Goal: Navigation & Orientation: Find specific page/section

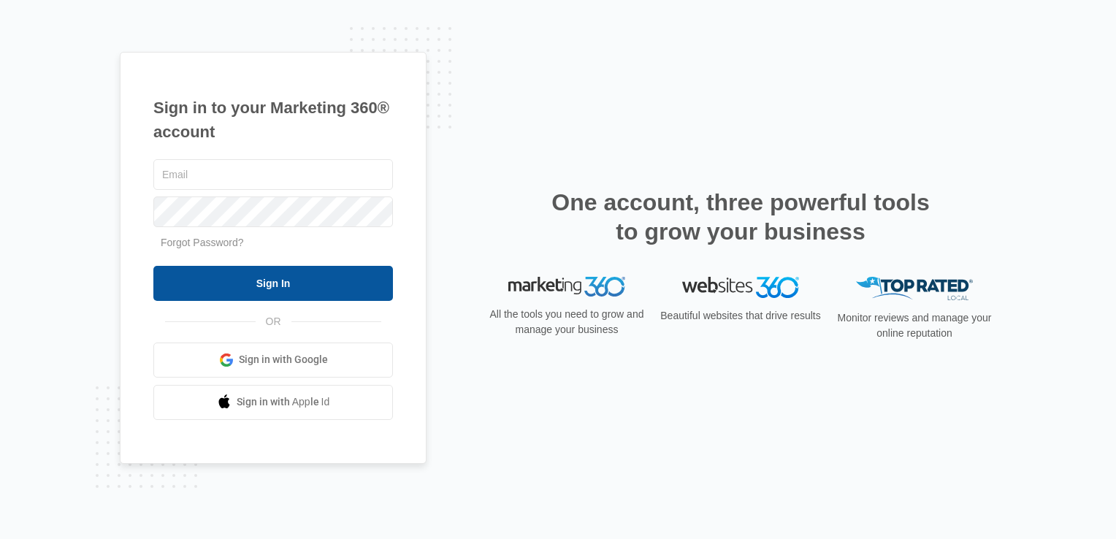
type input "[PERSON_NAME][EMAIL_ADDRESS][DOMAIN_NAME]"
click at [294, 294] on input "Sign In" at bounding box center [273, 283] width 240 height 35
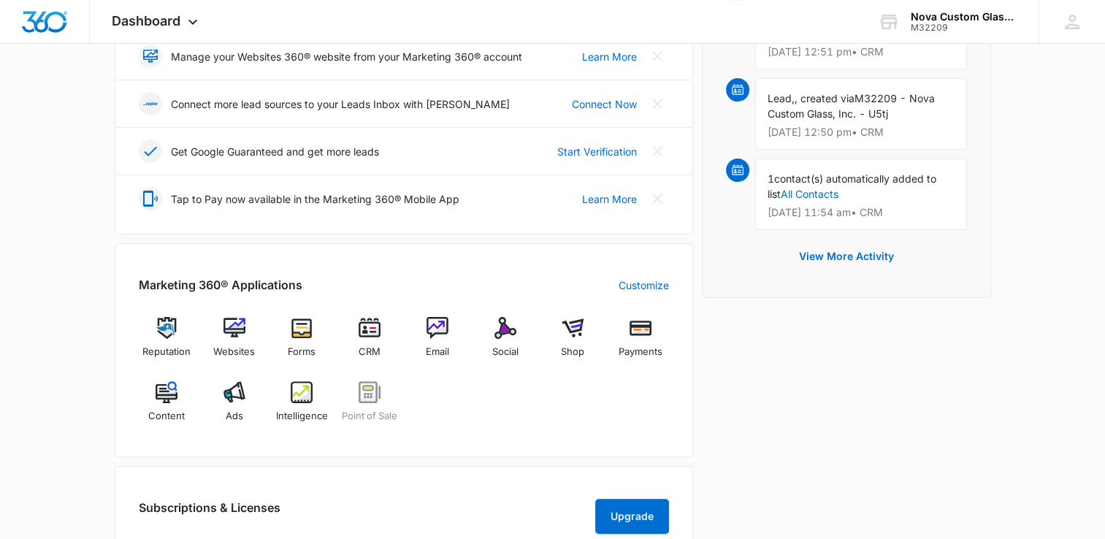
scroll to position [374, 0]
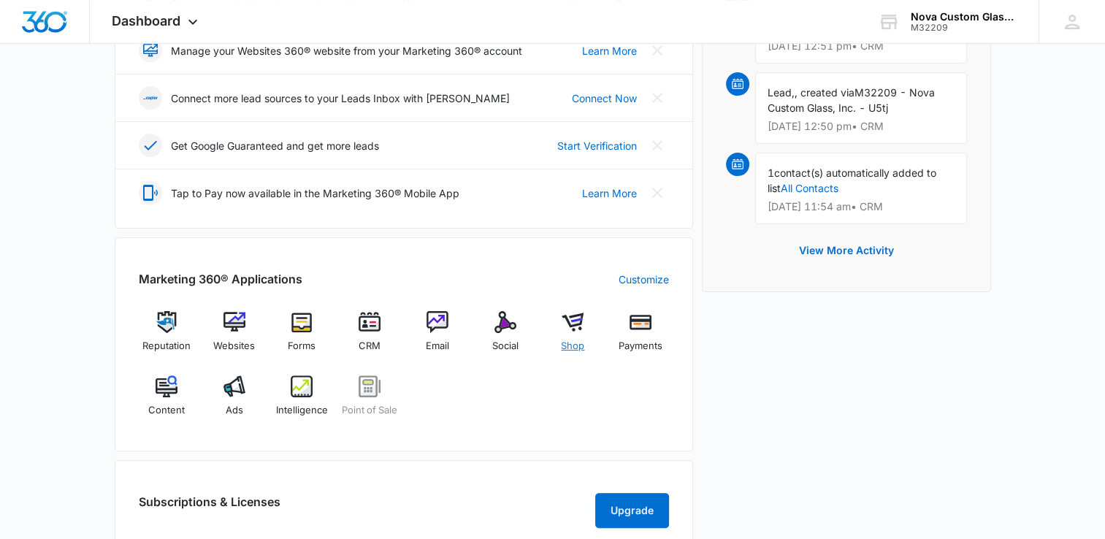
click at [581, 321] on img at bounding box center [573, 322] width 22 height 22
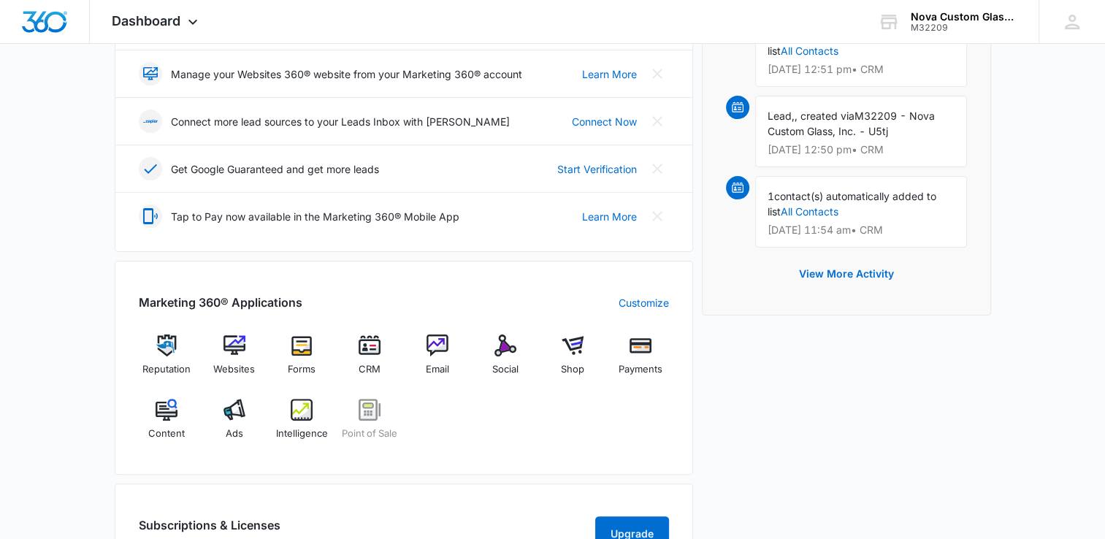
scroll to position [356, 0]
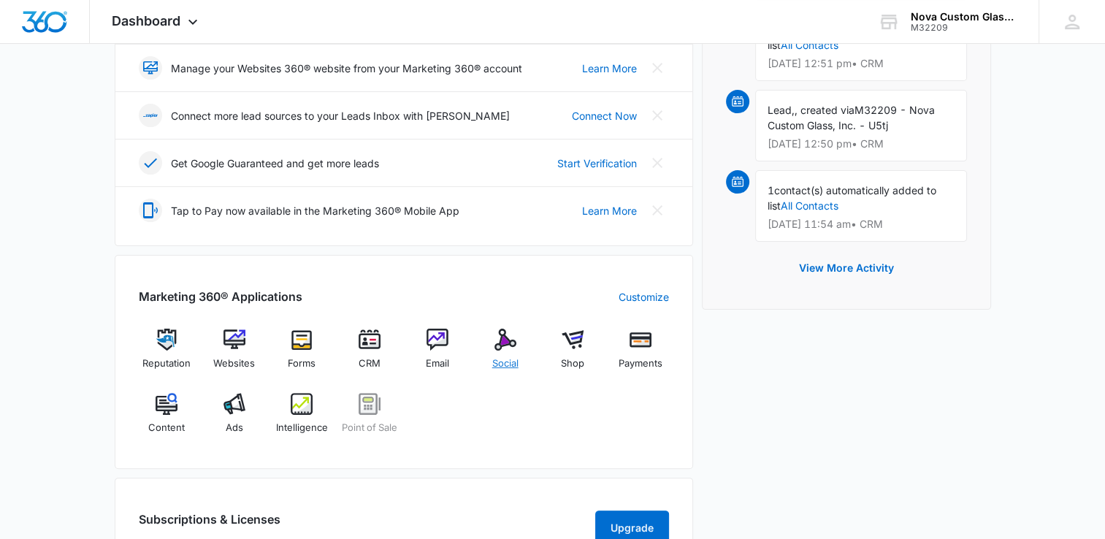
click at [510, 339] on img at bounding box center [505, 340] width 22 height 22
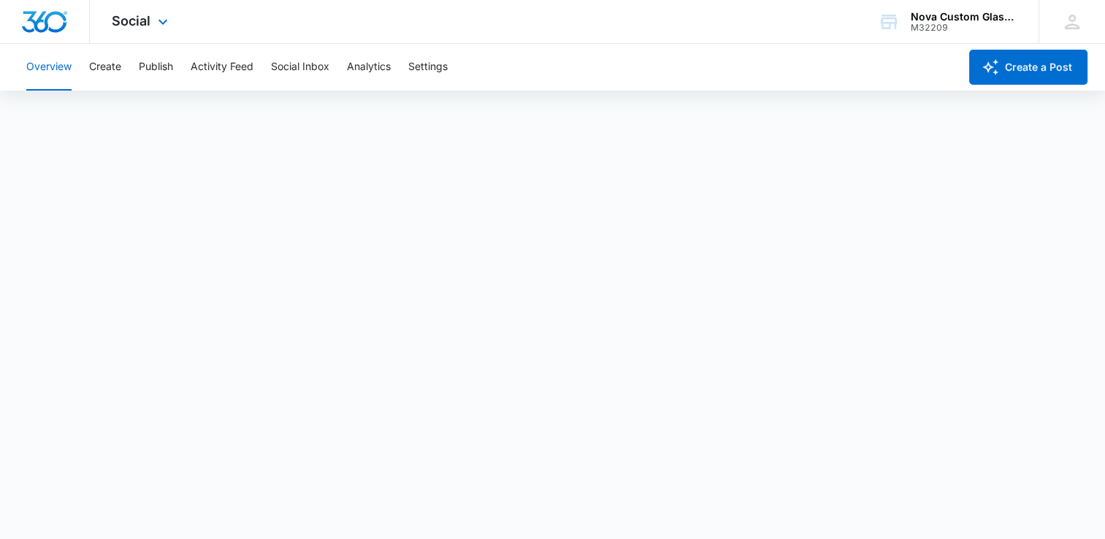
click at [33, 42] on div at bounding box center [45, 21] width 90 height 43
click at [48, 16] on img "Dashboard" at bounding box center [44, 22] width 47 height 22
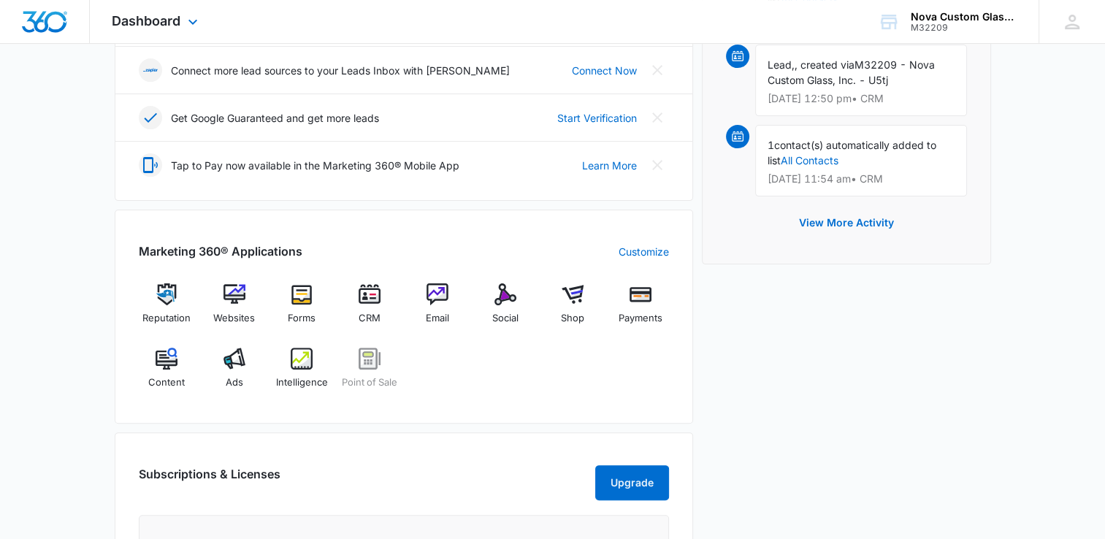
scroll to position [410, 0]
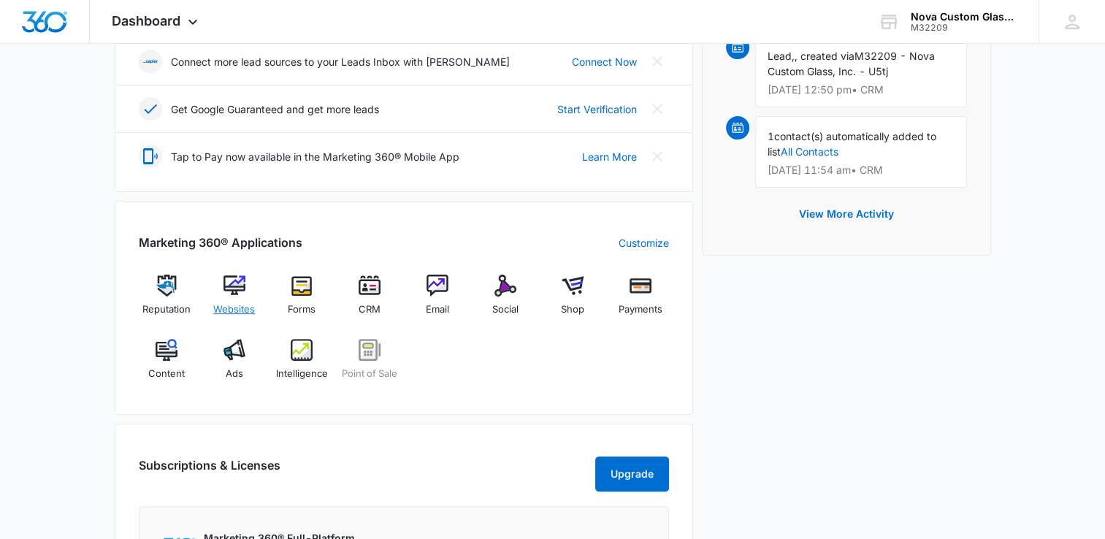
click at [223, 288] on img at bounding box center [234, 286] width 22 height 22
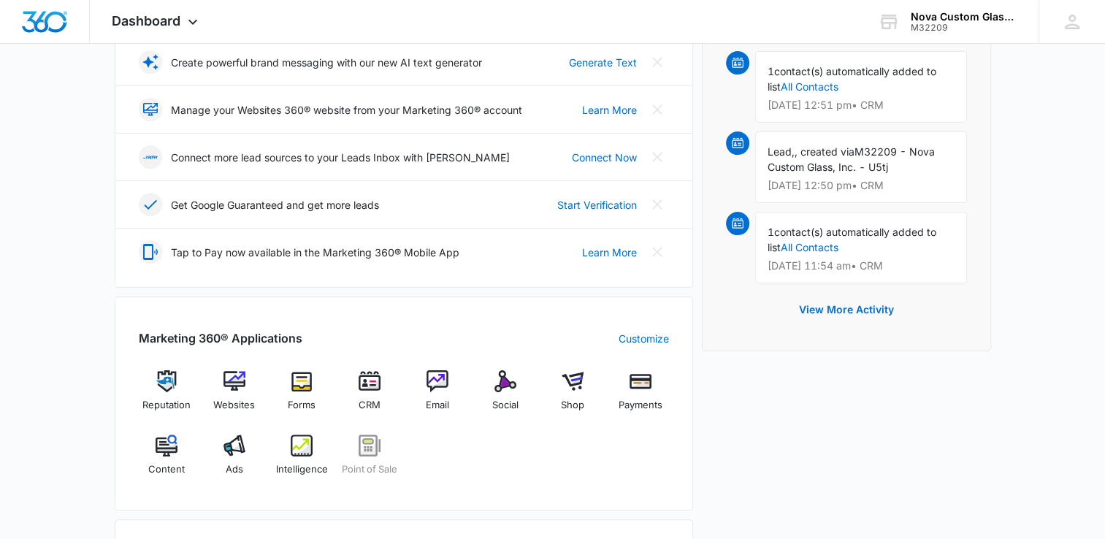
scroll to position [315, 0]
click at [502, 392] on div "Social" at bounding box center [505, 396] width 56 height 53
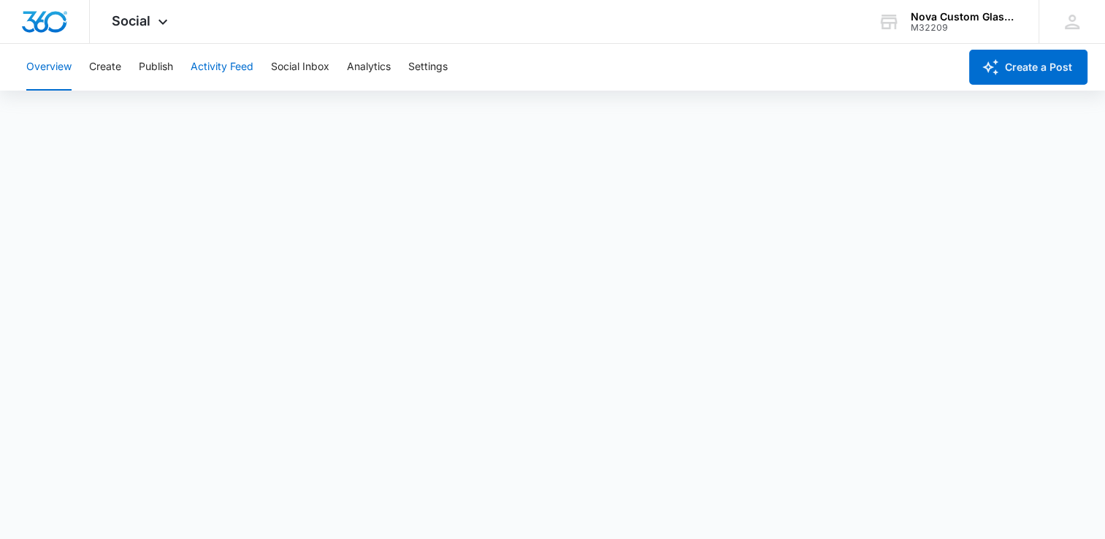
click at [207, 69] on button "Activity Feed" at bounding box center [222, 67] width 63 height 47
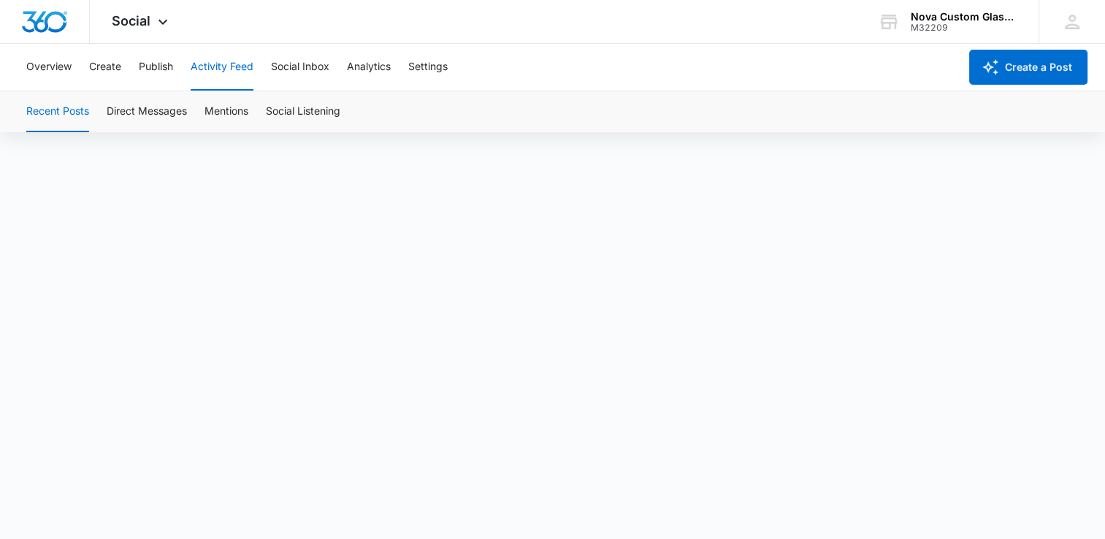
scroll to position [10, 0]
click at [322, 76] on button "Social Inbox" at bounding box center [300, 67] width 58 height 47
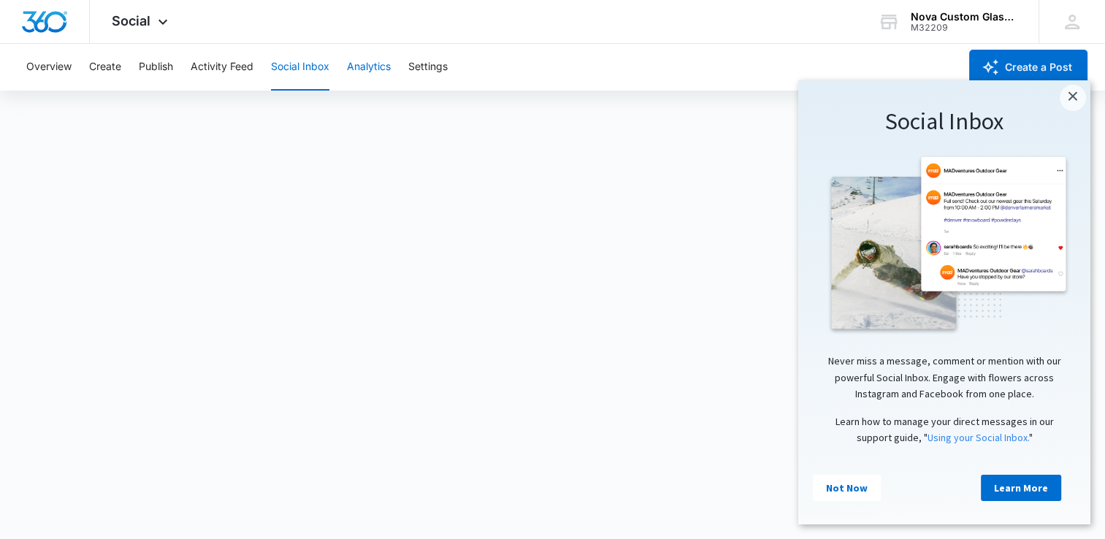
click at [380, 64] on button "Analytics" at bounding box center [369, 67] width 44 height 47
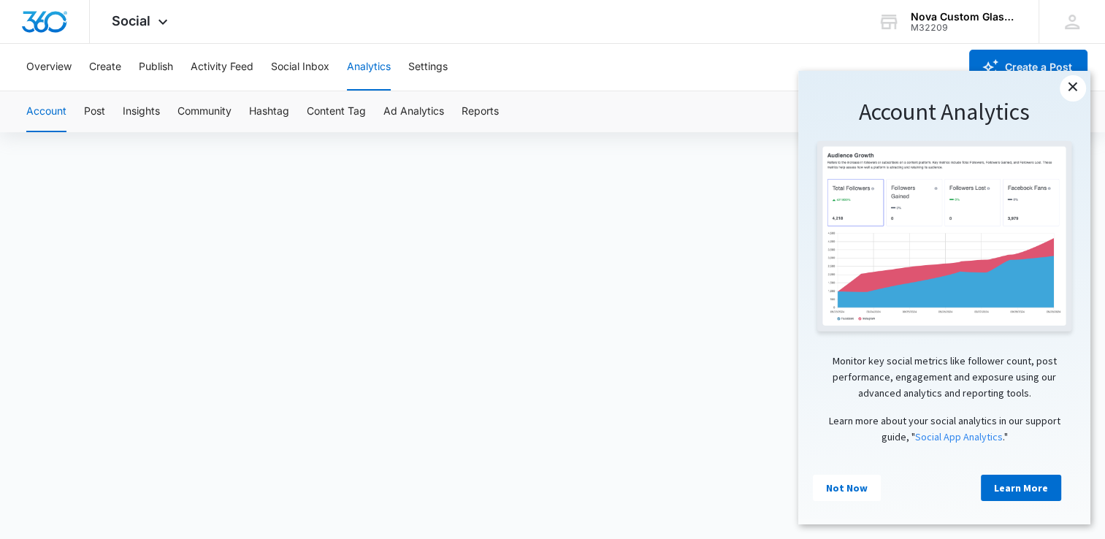
click at [1073, 88] on link "×" at bounding box center [1073, 88] width 26 height 26
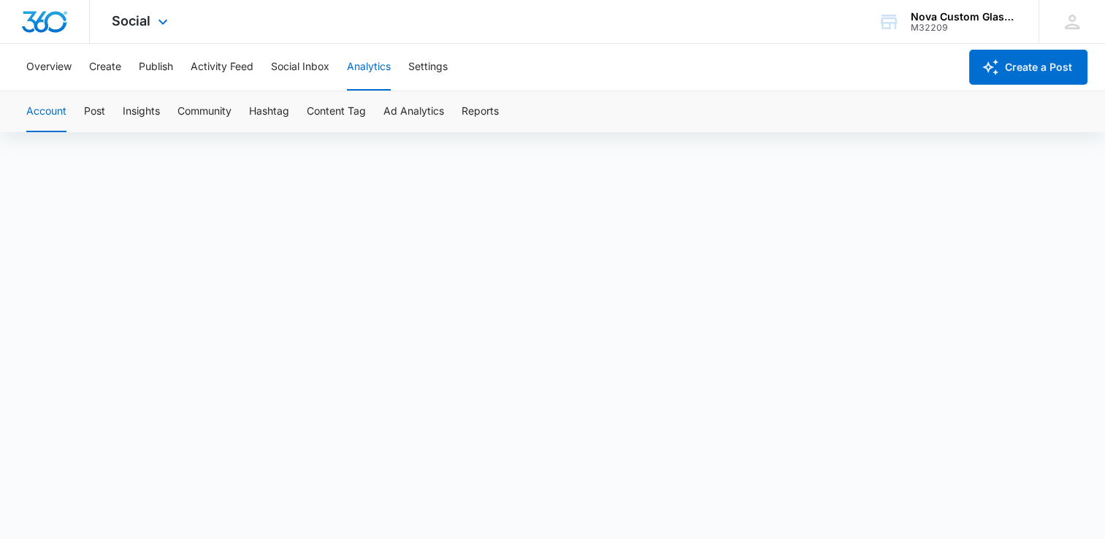
click at [44, 26] on img "Dashboard" at bounding box center [44, 22] width 47 height 22
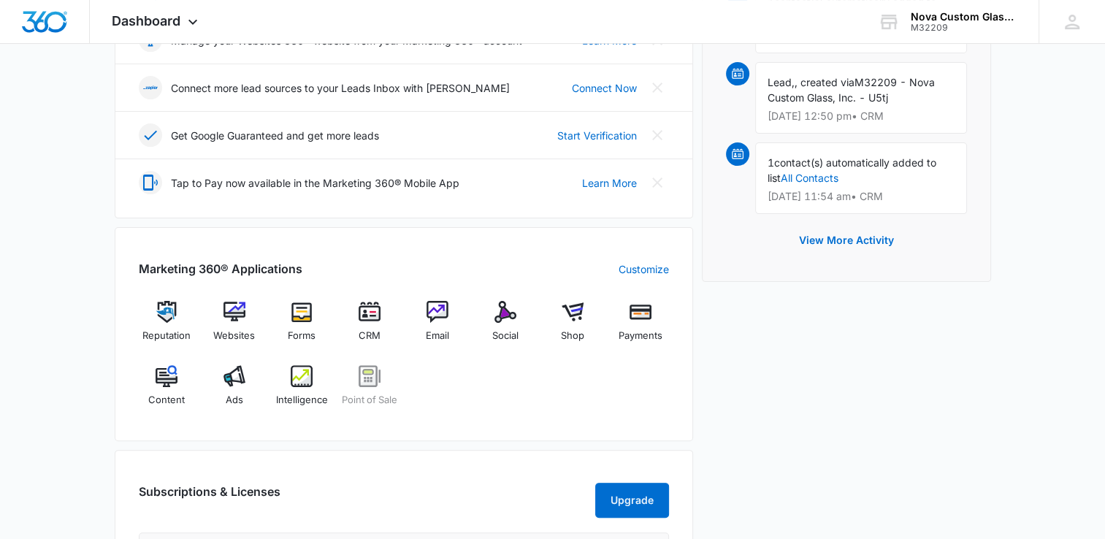
scroll to position [397, 0]
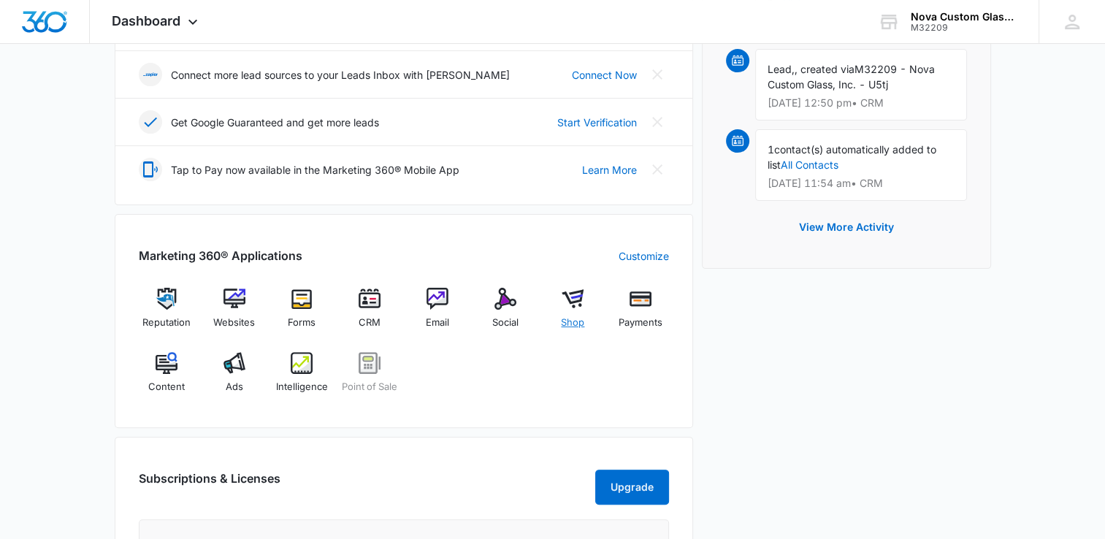
click at [562, 289] on img at bounding box center [573, 299] width 22 height 22
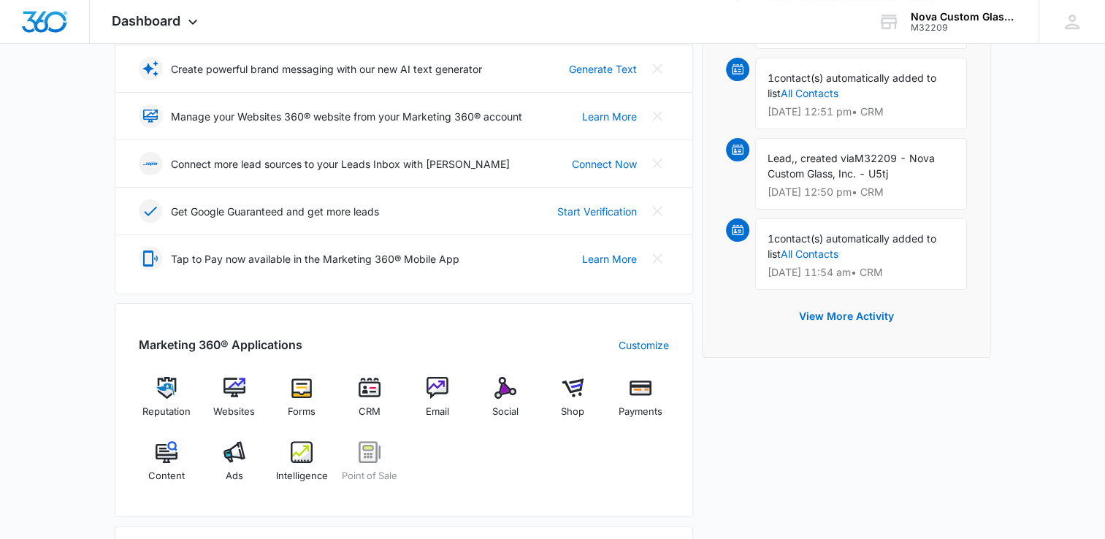
scroll to position [310, 0]
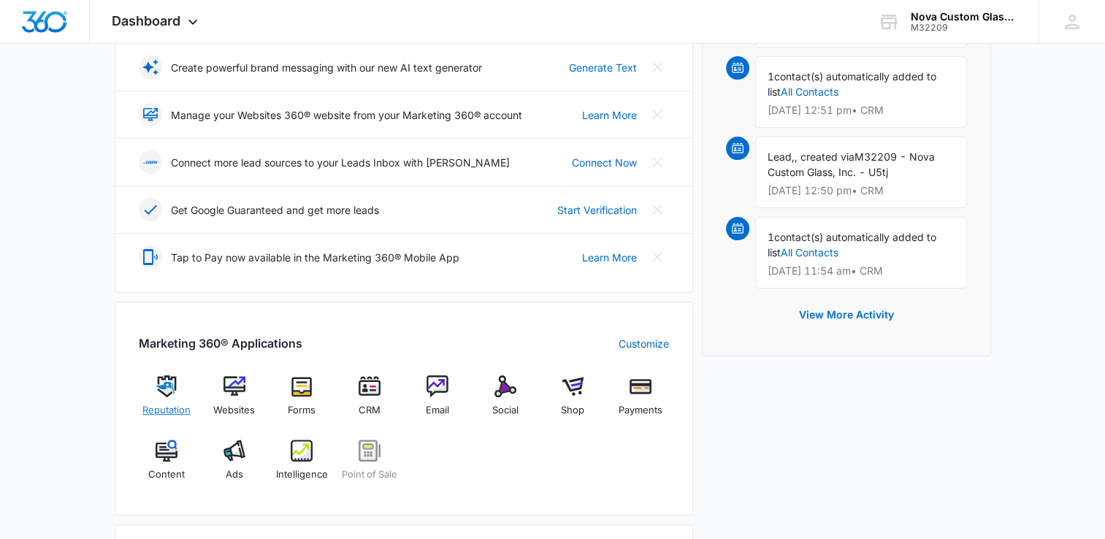
click at [167, 385] on img at bounding box center [167, 386] width 22 height 22
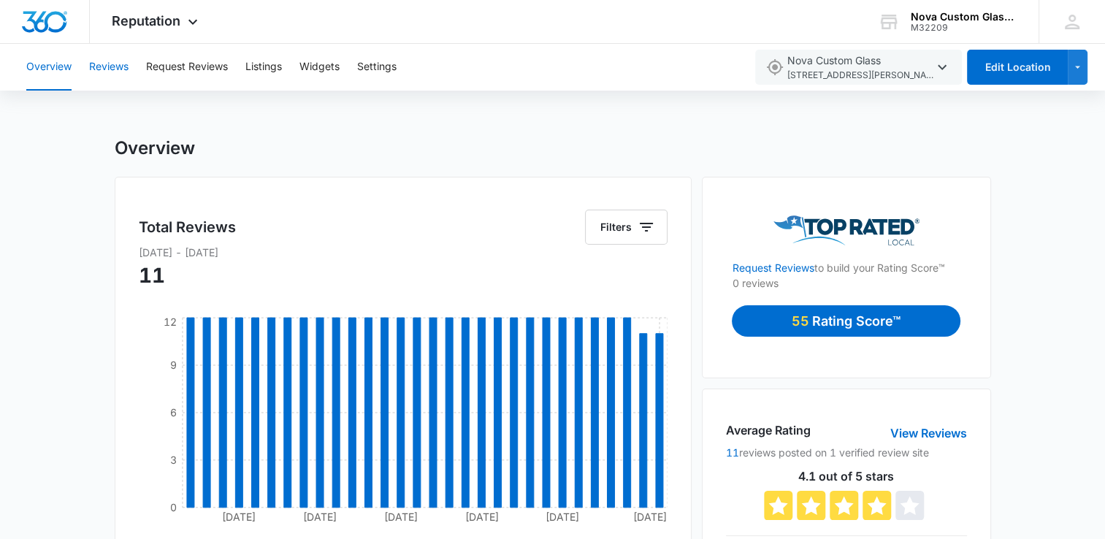
click at [104, 60] on button "Reviews" at bounding box center [108, 67] width 39 height 47
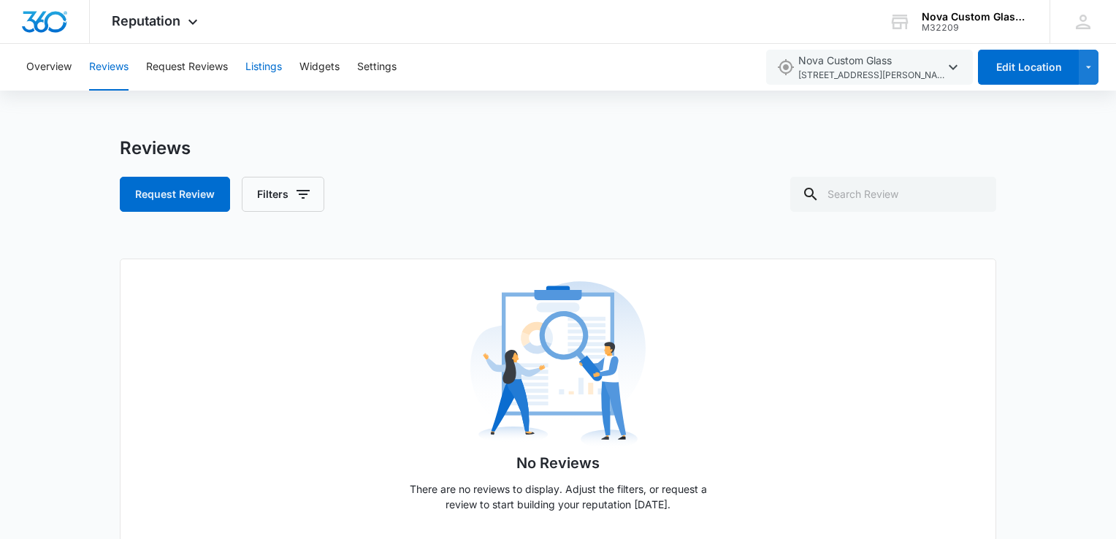
click at [266, 65] on button "Listings" at bounding box center [263, 67] width 37 height 47
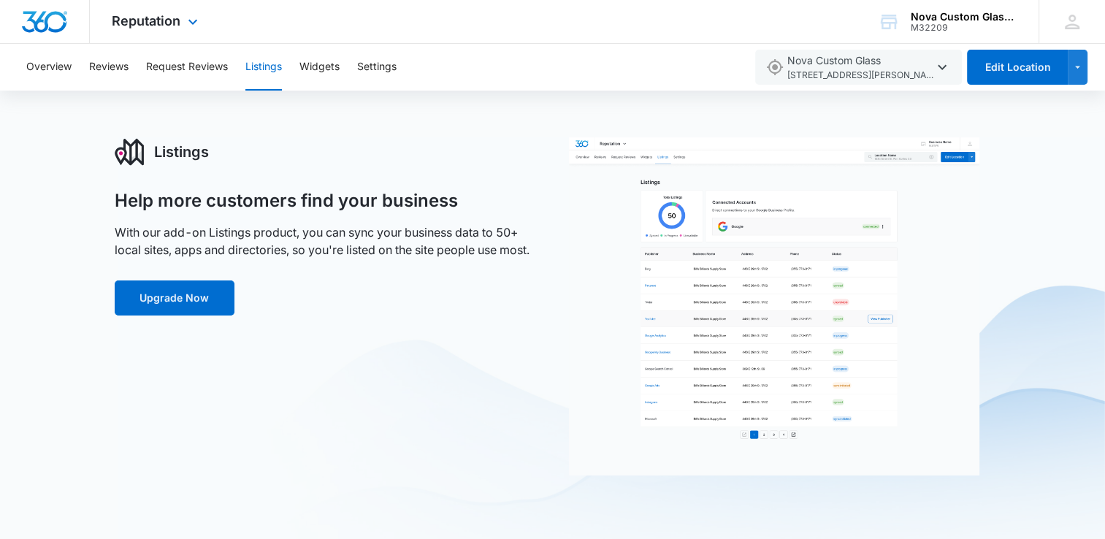
click at [43, 25] on img "Dashboard" at bounding box center [44, 22] width 47 height 22
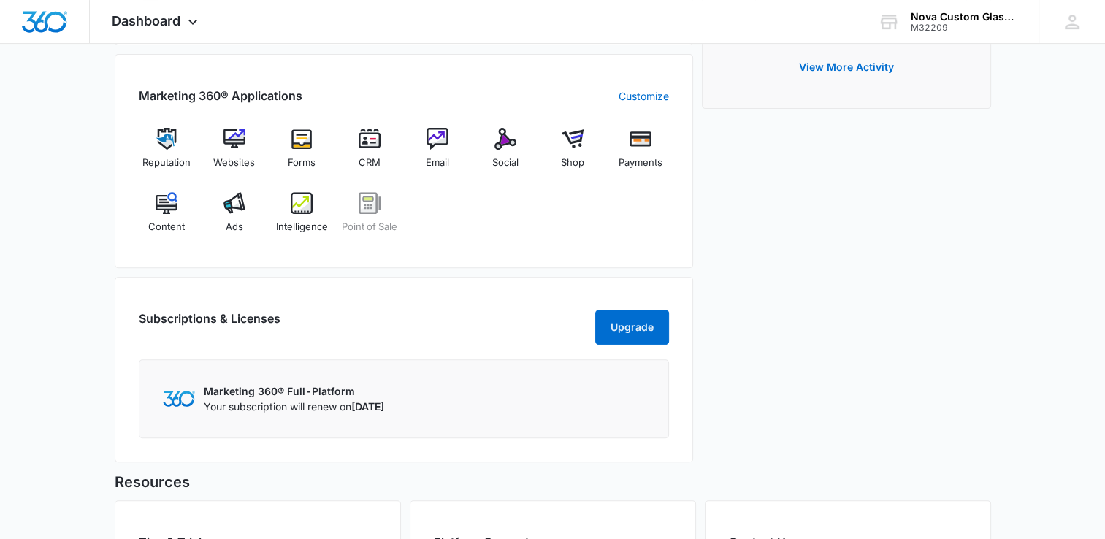
scroll to position [558, 0]
click at [383, 147] on div "CRM" at bounding box center [370, 153] width 56 height 52
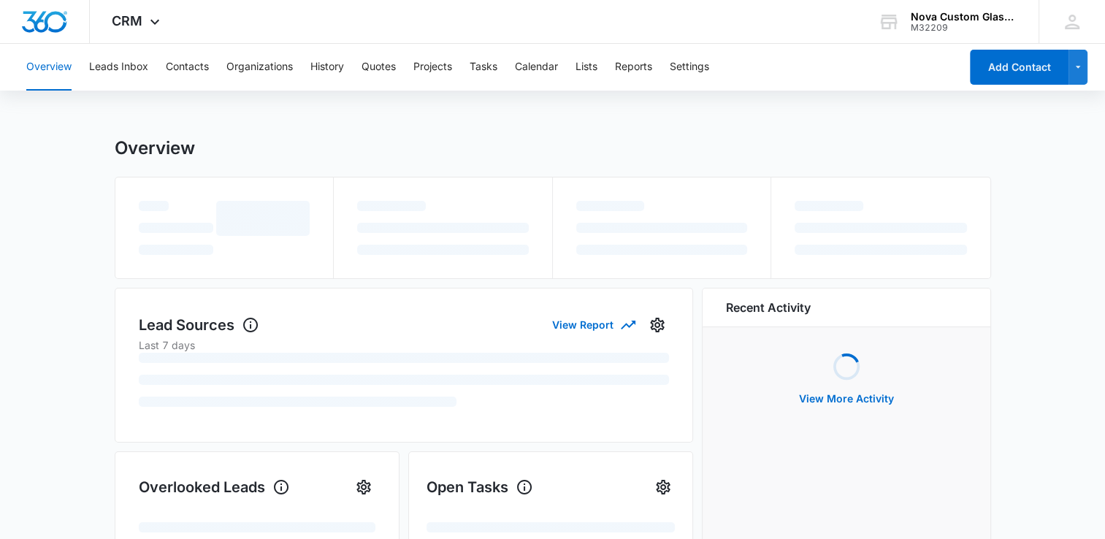
click at [382, 223] on div "Overview Lead Sources View Report Last 7 days Overlooked Leads Open Tasks Recen…" at bounding box center [553, 525] width 876 height 777
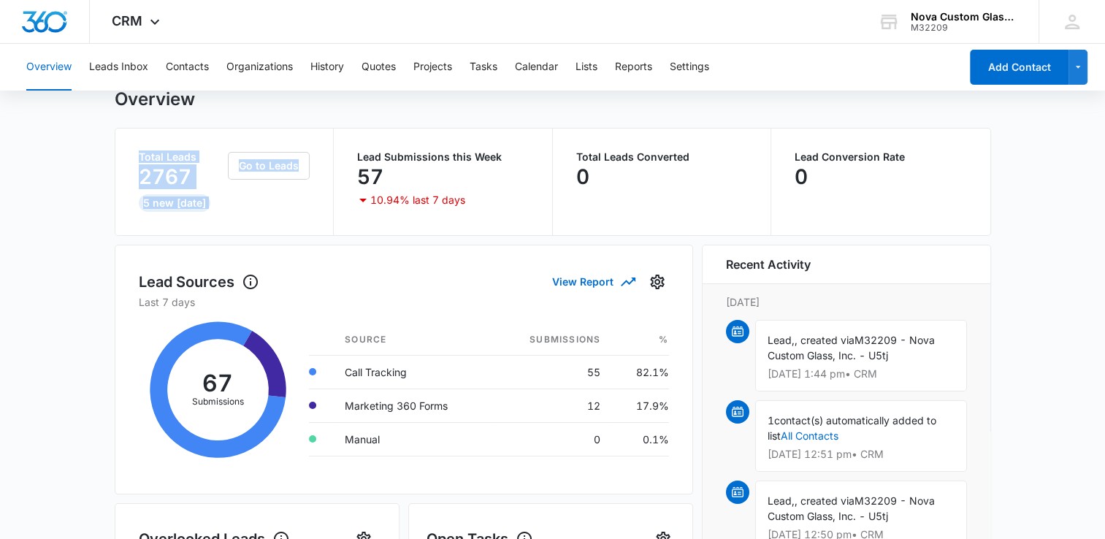
scroll to position [22, 0]
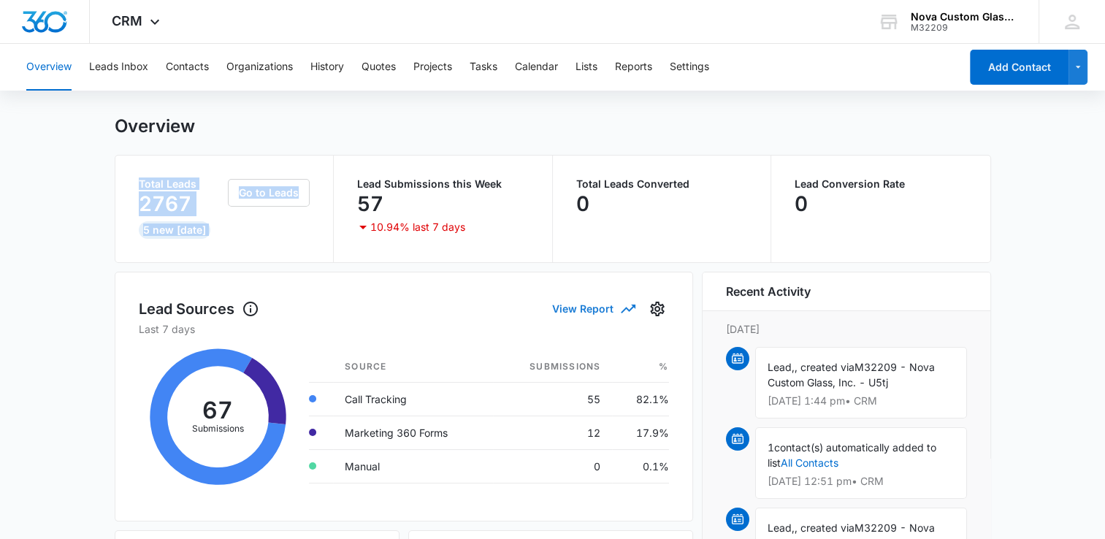
click at [607, 303] on button "View Report" at bounding box center [593, 309] width 82 height 26
